Goal: Task Accomplishment & Management: Manage account settings

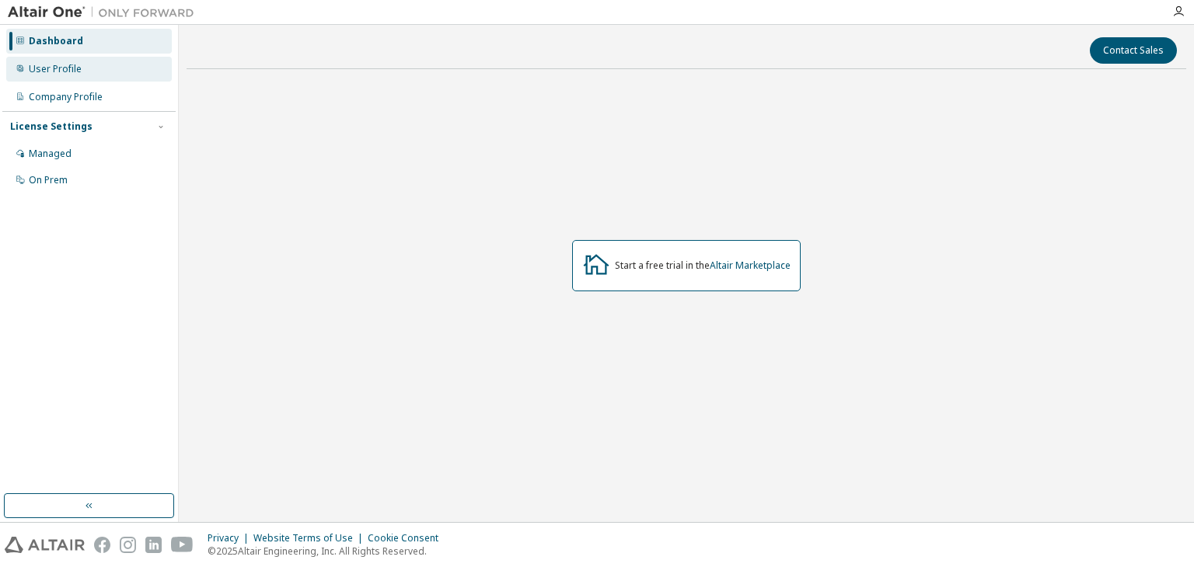
click at [42, 71] on div "User Profile" at bounding box center [55, 69] width 53 height 12
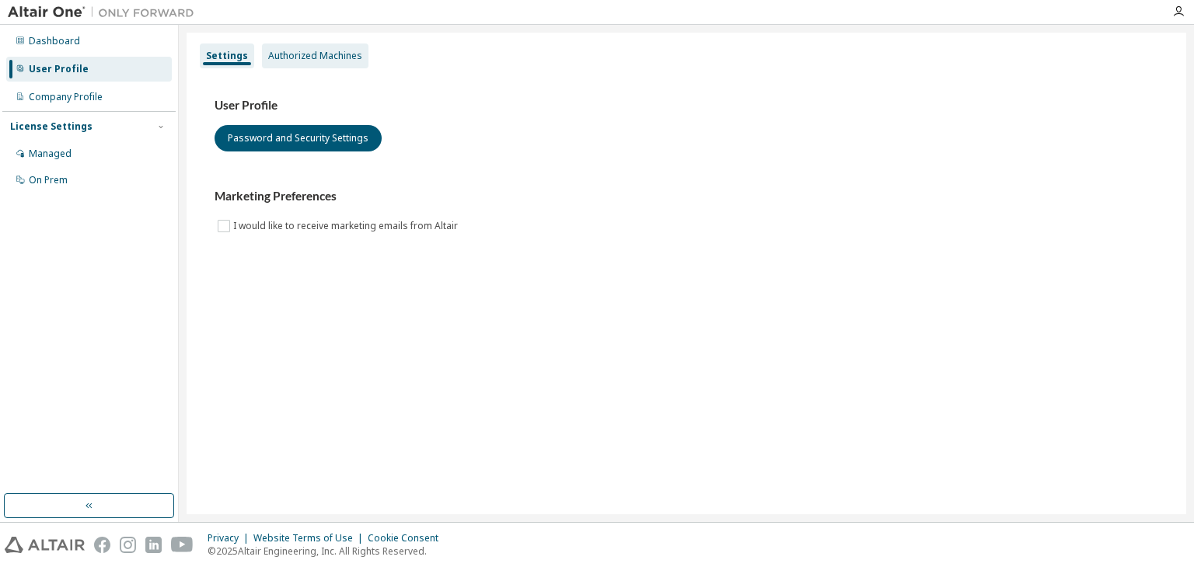
click at [303, 54] on div "Authorized Machines" at bounding box center [315, 56] width 94 height 12
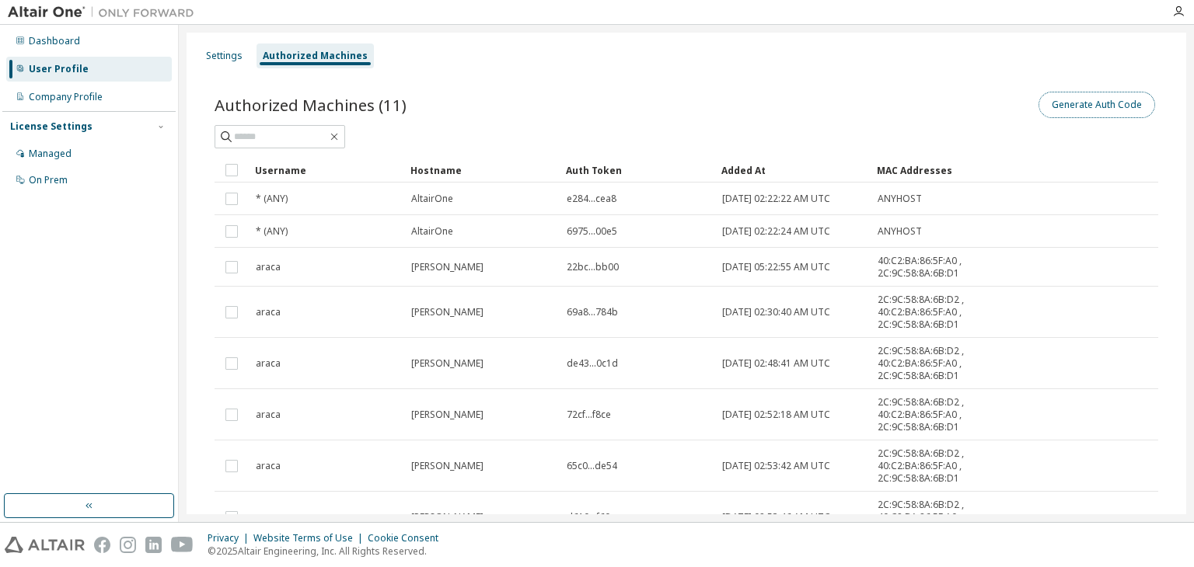
click at [1077, 109] on button "Generate Auth Code" at bounding box center [1096, 105] width 117 height 26
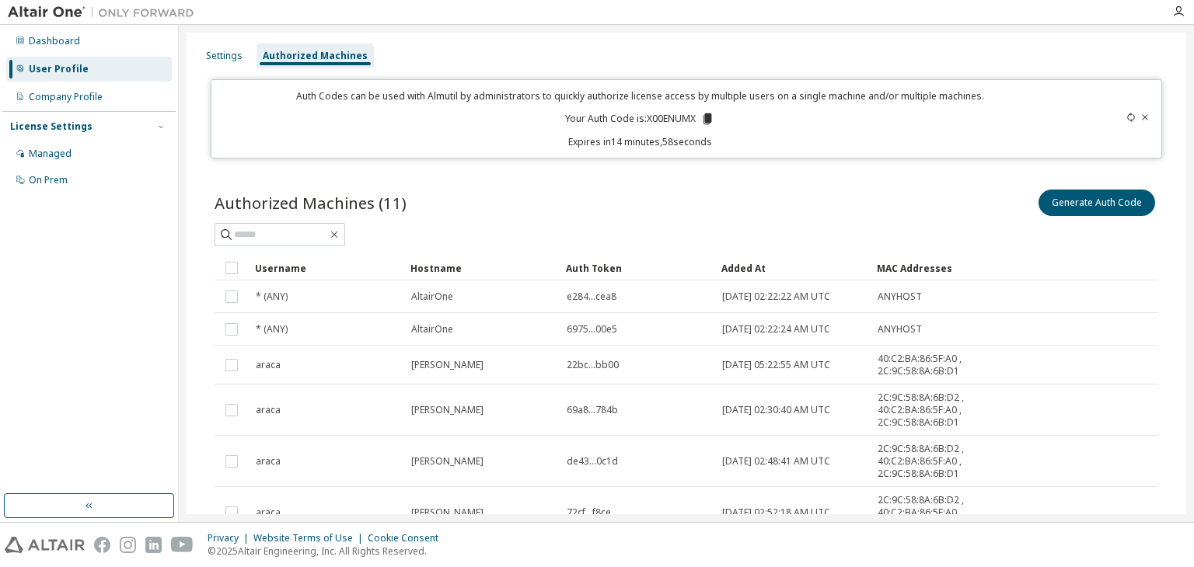
click at [700, 119] on icon at bounding box center [707, 119] width 14 height 14
click at [709, 125] on icon at bounding box center [707, 119] width 14 height 14
click at [704, 117] on icon at bounding box center [707, 118] width 9 height 11
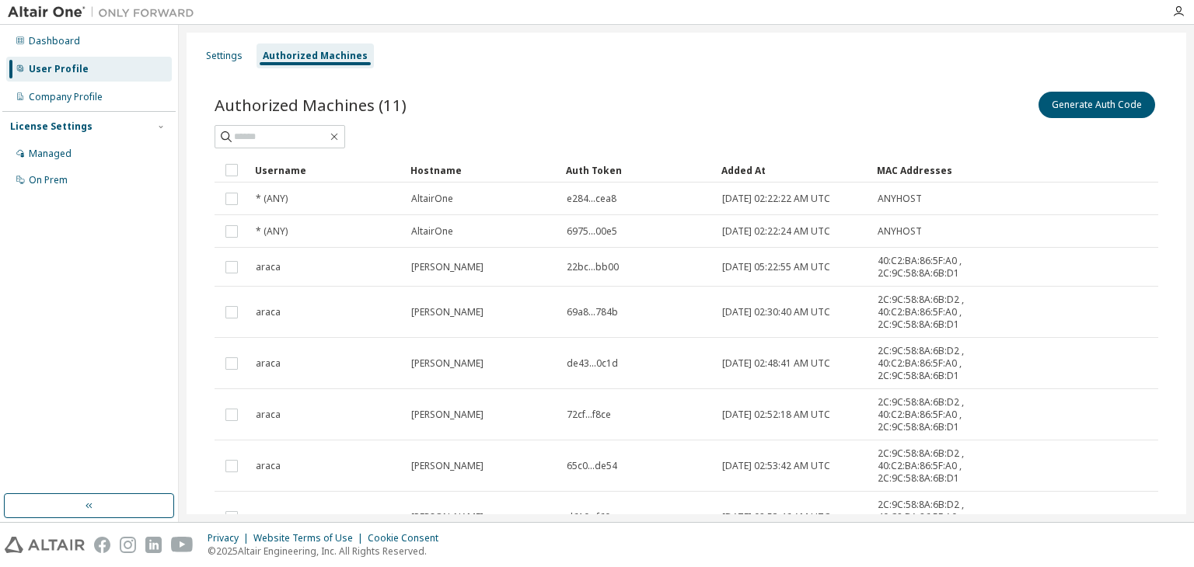
click at [64, 16] on div at bounding box center [101, 12] width 202 height 24
click at [64, 16] on img at bounding box center [105, 13] width 194 height 16
drag, startPoint x: 36, startPoint y: 25, endPoint x: 51, endPoint y: 10, distance: 21.4
click at [51, 10] on div "Dashboard User Profile Company Profile License Settings Managed On Prem Setting…" at bounding box center [597, 283] width 1194 height 567
click at [51, 10] on img at bounding box center [105, 13] width 194 height 16
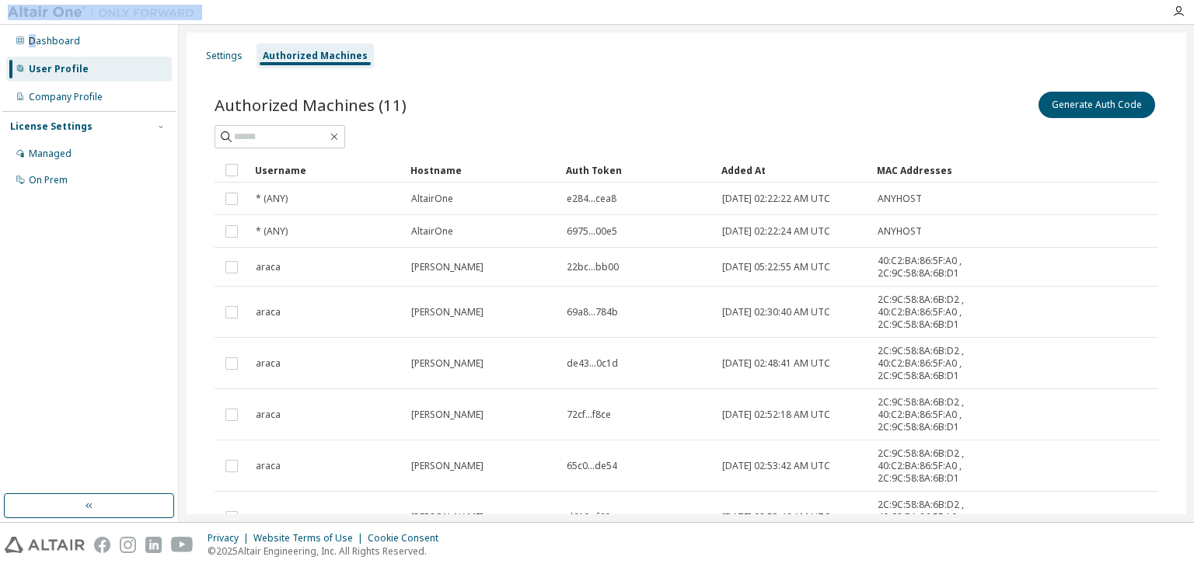
click at [51, 10] on img at bounding box center [105, 13] width 194 height 16
